Goal: Contribute content: Contribute content

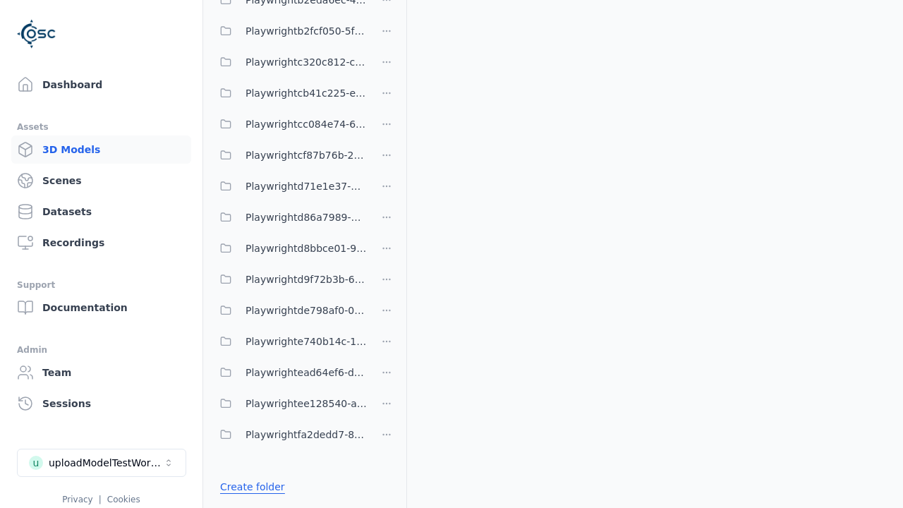
click at [248, 487] on link "Create folder" at bounding box center [252, 487] width 65 height 14
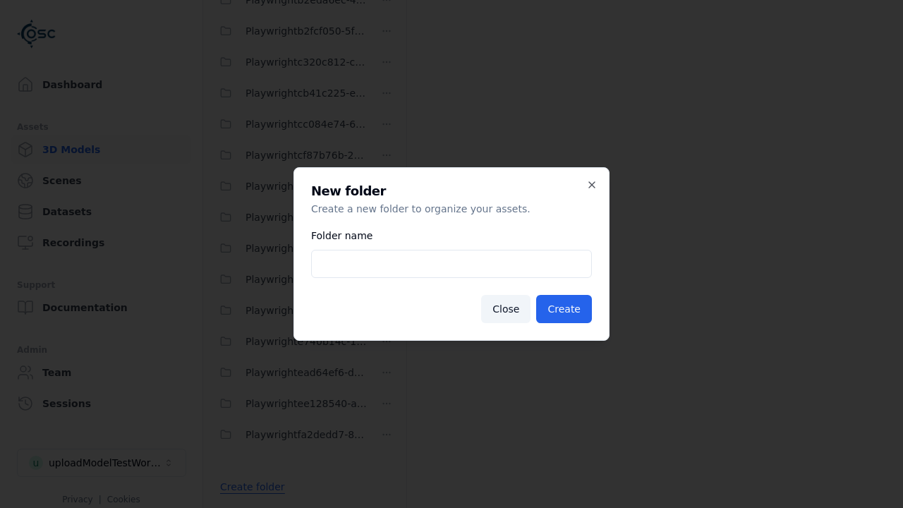
type input "**********"
click at [566, 309] on button "Create" at bounding box center [564, 309] width 56 height 28
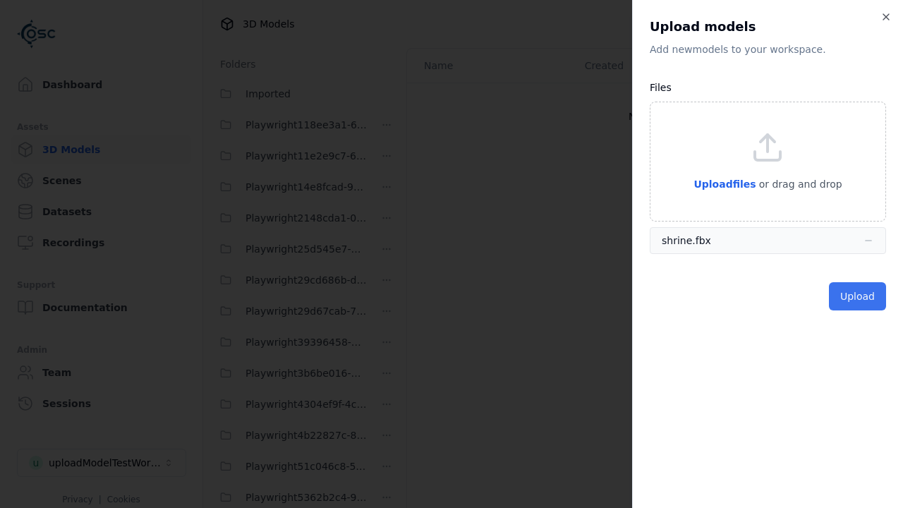
click at [858, 296] on button "Upload" at bounding box center [857, 296] width 57 height 28
